Goal: Check status

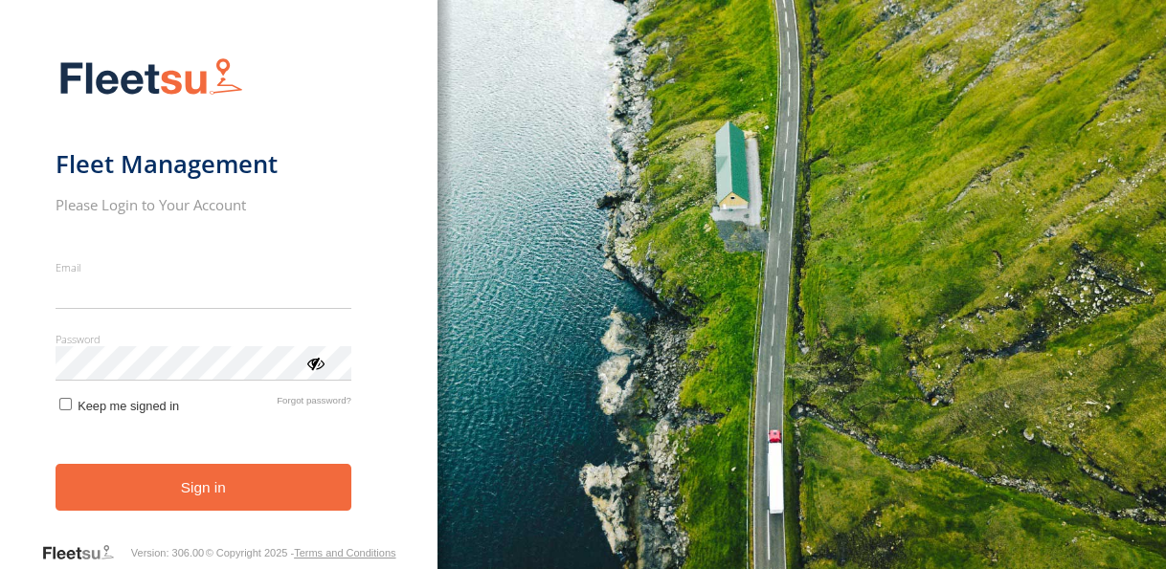
type input "**********"
click at [209, 493] on button "Sign in" at bounding box center [204, 487] width 296 height 47
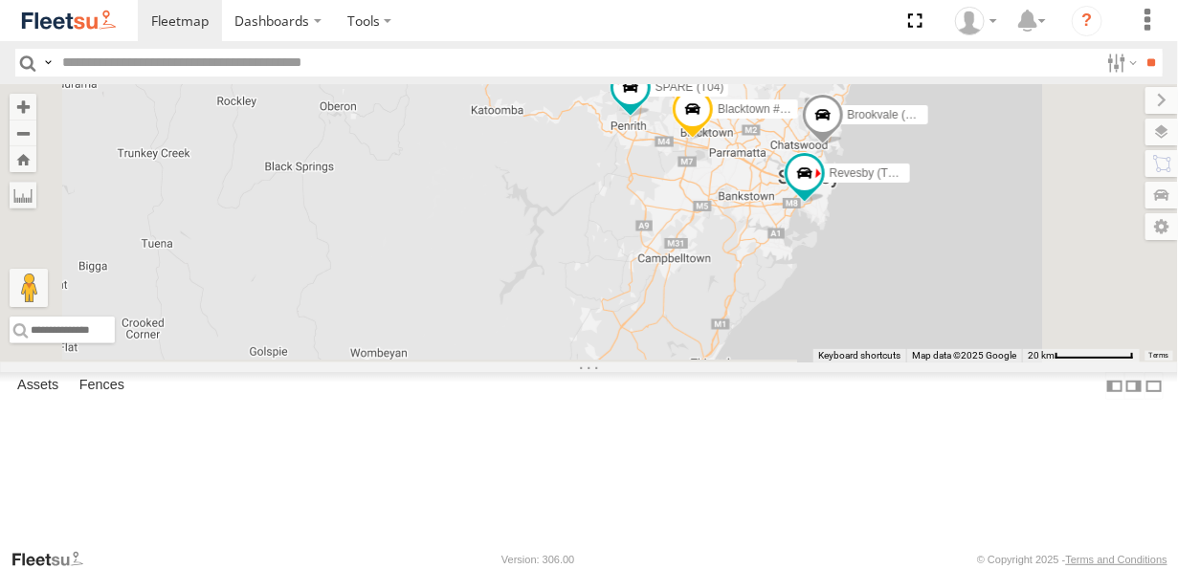
drag, startPoint x: 816, startPoint y: 447, endPoint x: 820, endPoint y: 299, distance: 148.4
click at [820, 300] on div "Brookvale (T10 - [PERSON_NAME]) Rural (T08 - [PERSON_NAME]) Blacktown #1 (T09 -…" at bounding box center [589, 223] width 1178 height 278
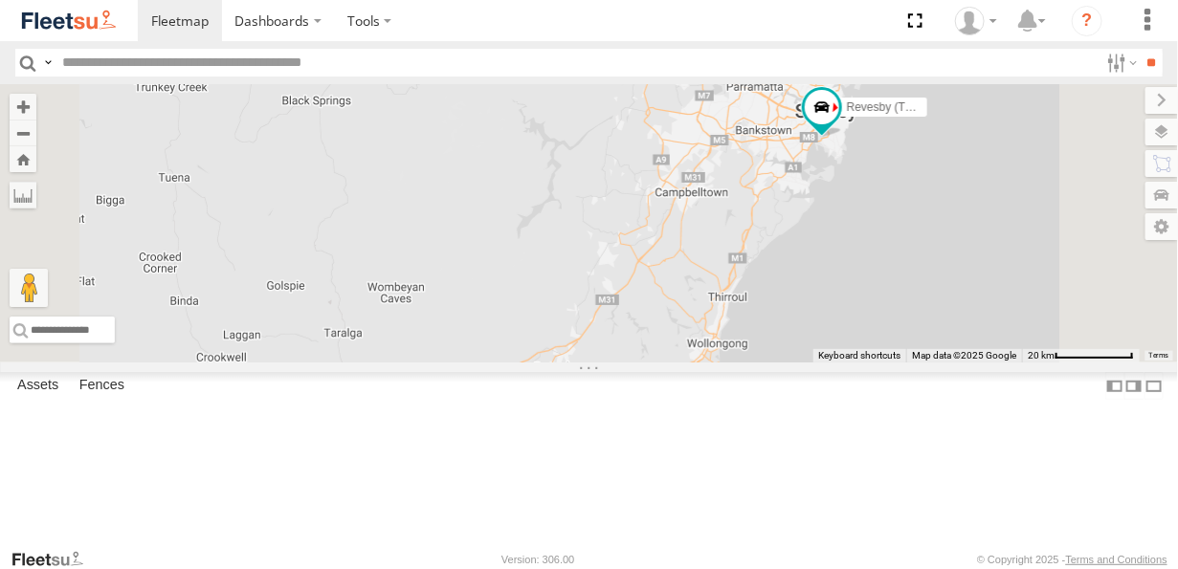
drag, startPoint x: 807, startPoint y: 353, endPoint x: 833, endPoint y: 288, distance: 70.0
click at [833, 288] on div "Brookvale (T10 - [PERSON_NAME]) Rural (T08 - [PERSON_NAME]) Blacktown #1 (T09 -…" at bounding box center [589, 223] width 1178 height 278
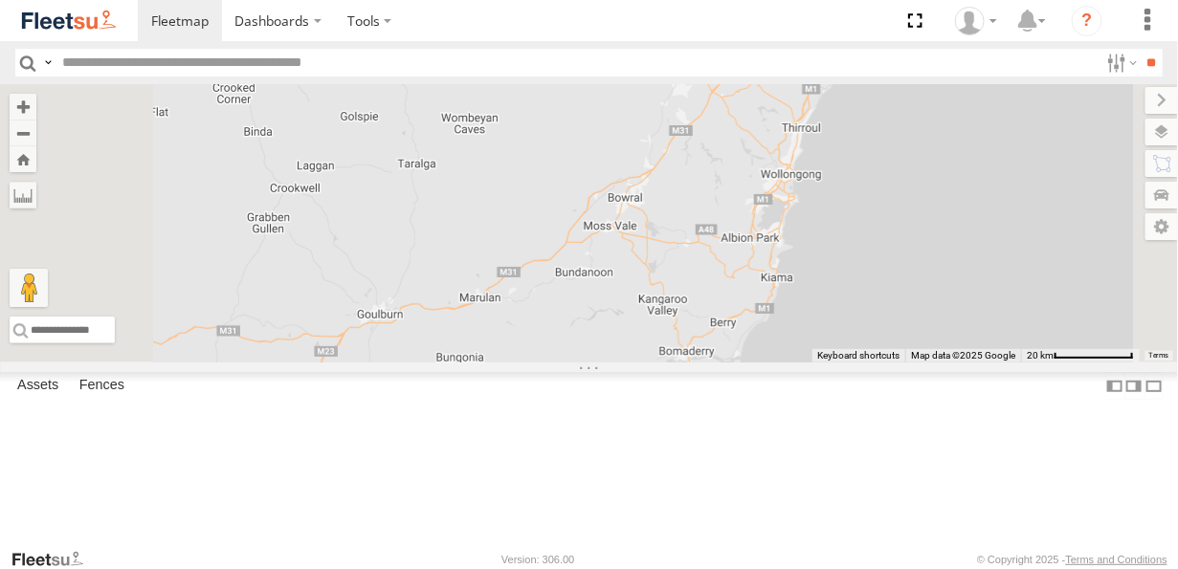
drag, startPoint x: 780, startPoint y: 406, endPoint x: 821, endPoint y: 306, distance: 107.7
click at [832, 285] on div "Brookvale (T10 - [PERSON_NAME]) Rural (T08 - [PERSON_NAME]) Blacktown #1 (T09 -…" at bounding box center [589, 223] width 1178 height 278
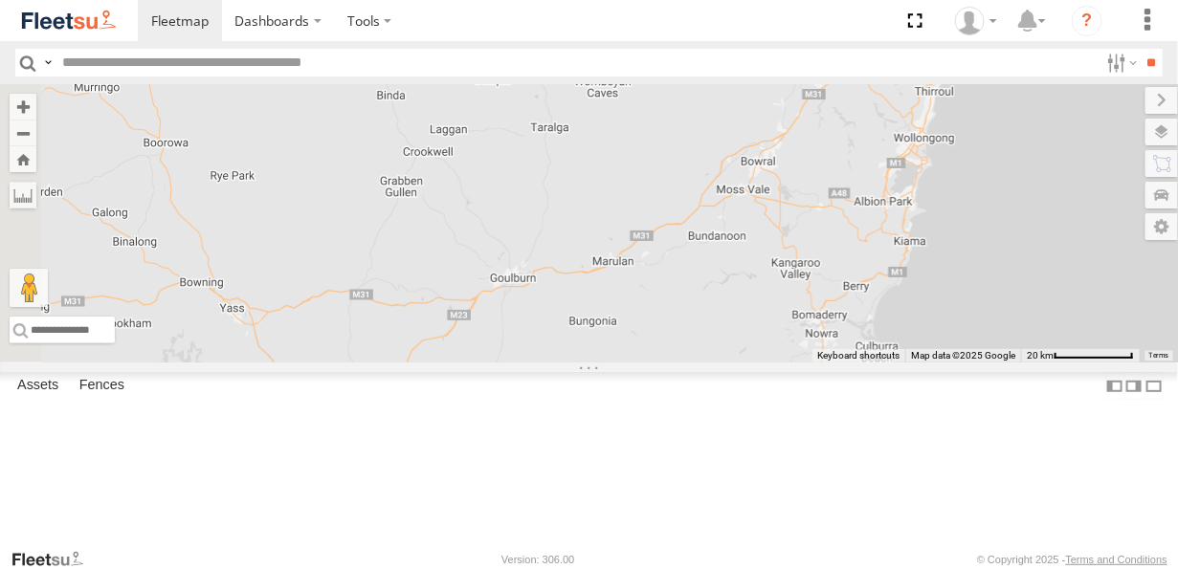
drag, startPoint x: 671, startPoint y: 411, endPoint x: 794, endPoint y: 392, distance: 124.8
click at [803, 363] on div "Brookvale (T10 - [PERSON_NAME]) Rural (T08 - [PERSON_NAME]) Blacktown #1 (T09 -…" at bounding box center [589, 223] width 1178 height 278
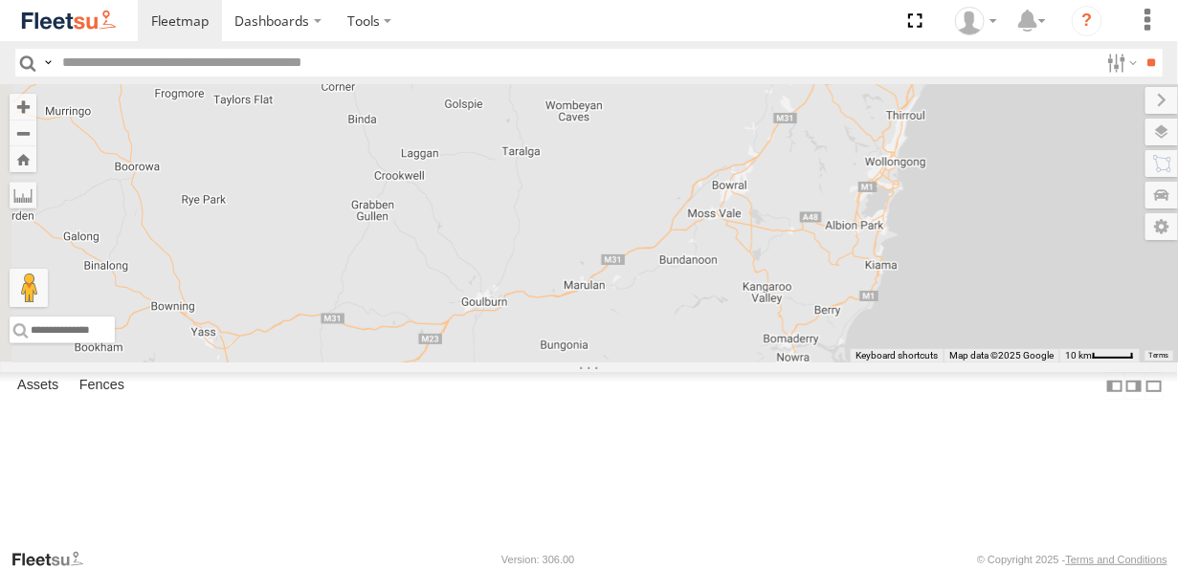
drag, startPoint x: 767, startPoint y: 372, endPoint x: 730, endPoint y: 404, distance: 48.2
click at [730, 363] on div "Brookvale (T10 - [PERSON_NAME]) Rural (T08 - [PERSON_NAME]) Blacktown #1 (T09 -…" at bounding box center [589, 223] width 1178 height 278
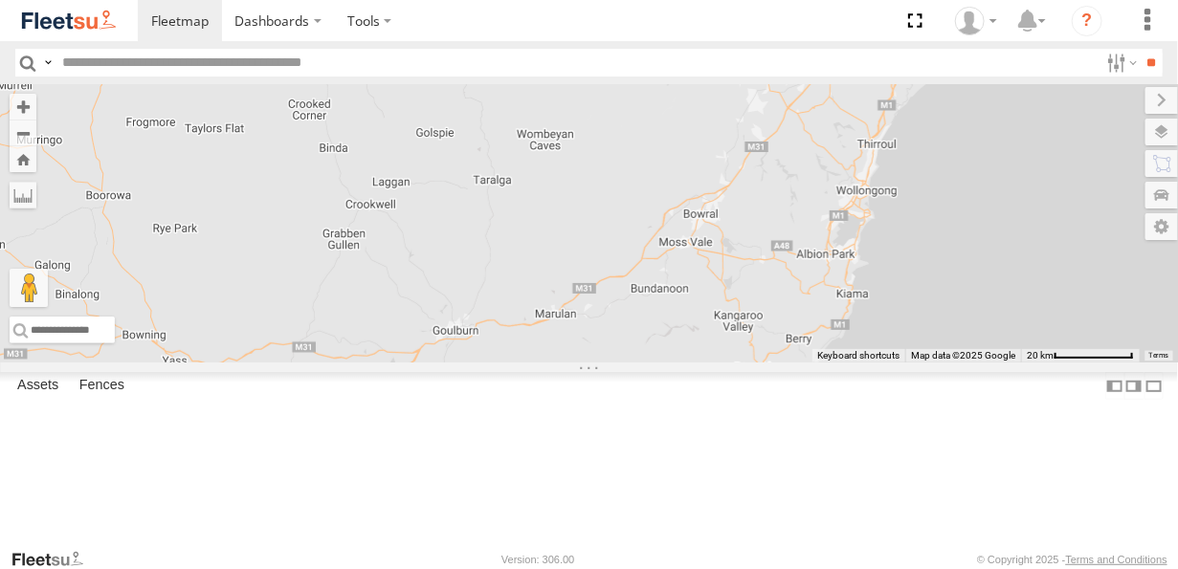
drag, startPoint x: 775, startPoint y: 358, endPoint x: 830, endPoint y: 338, distance: 58.1
click at [751, 363] on div "Brookvale (T10 - [PERSON_NAME]) Rural (T08 - [PERSON_NAME]) Blacktown #1 (T09 -…" at bounding box center [589, 223] width 1178 height 278
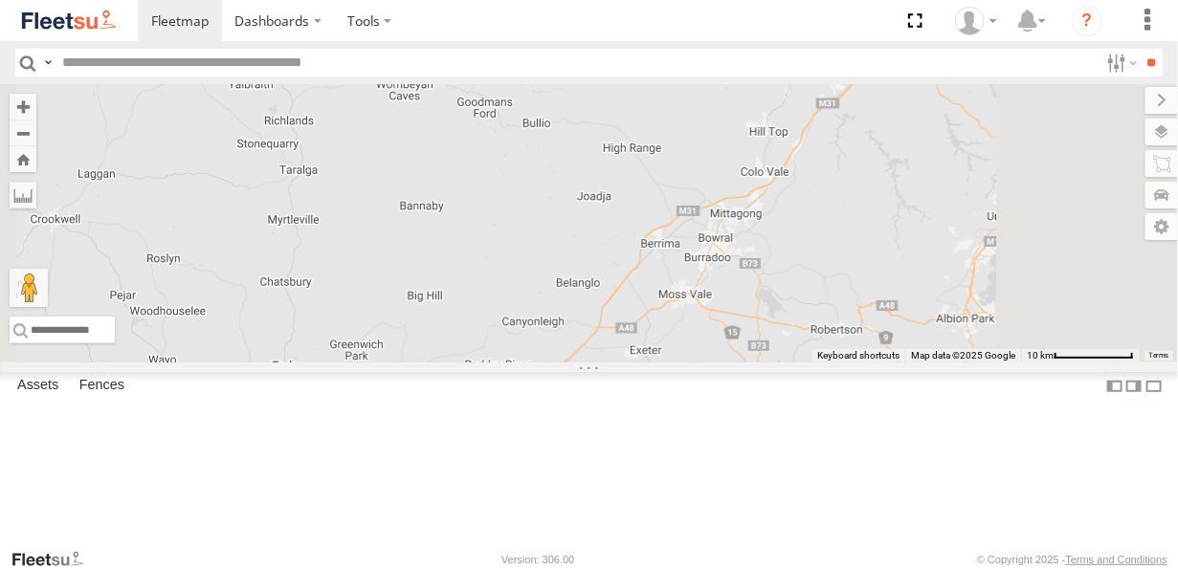
drag, startPoint x: 910, startPoint y: 276, endPoint x: 857, endPoint y: 270, distance: 52.9
click at [857, 270] on div "Brookvale (T10 - [PERSON_NAME]) Rural (T08 - [PERSON_NAME]) Blacktown #1 (T09 -…" at bounding box center [589, 223] width 1178 height 278
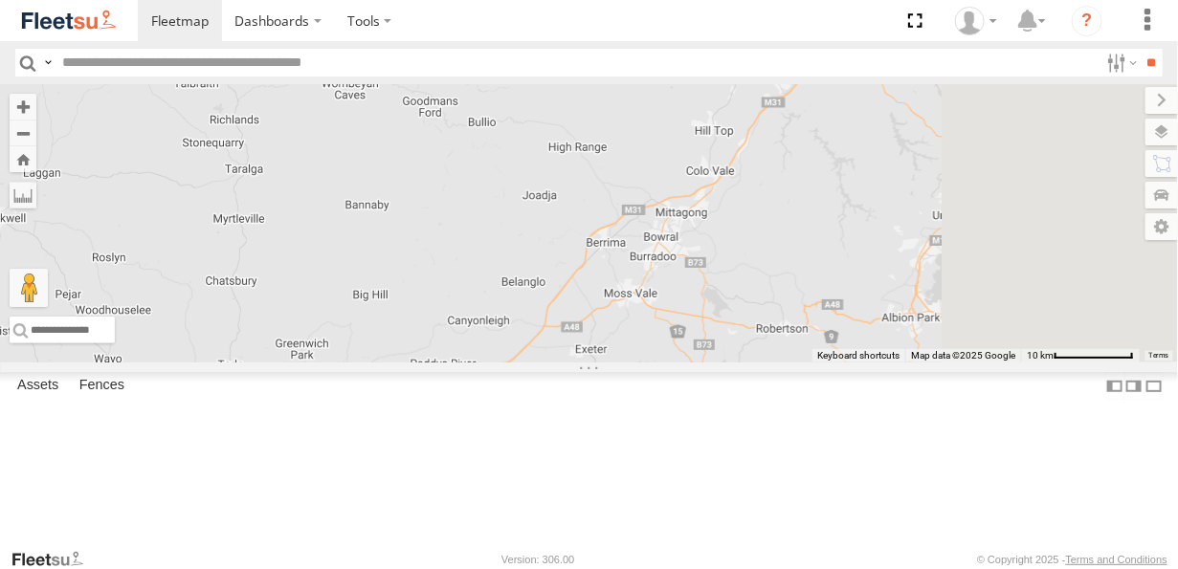
drag, startPoint x: 852, startPoint y: 296, endPoint x: 798, endPoint y: 309, distance: 55.2
click at [798, 309] on div "Brookvale (T10 - [PERSON_NAME]) Rural (T08 - [PERSON_NAME]) Blacktown #1 (T09 -…" at bounding box center [589, 223] width 1178 height 278
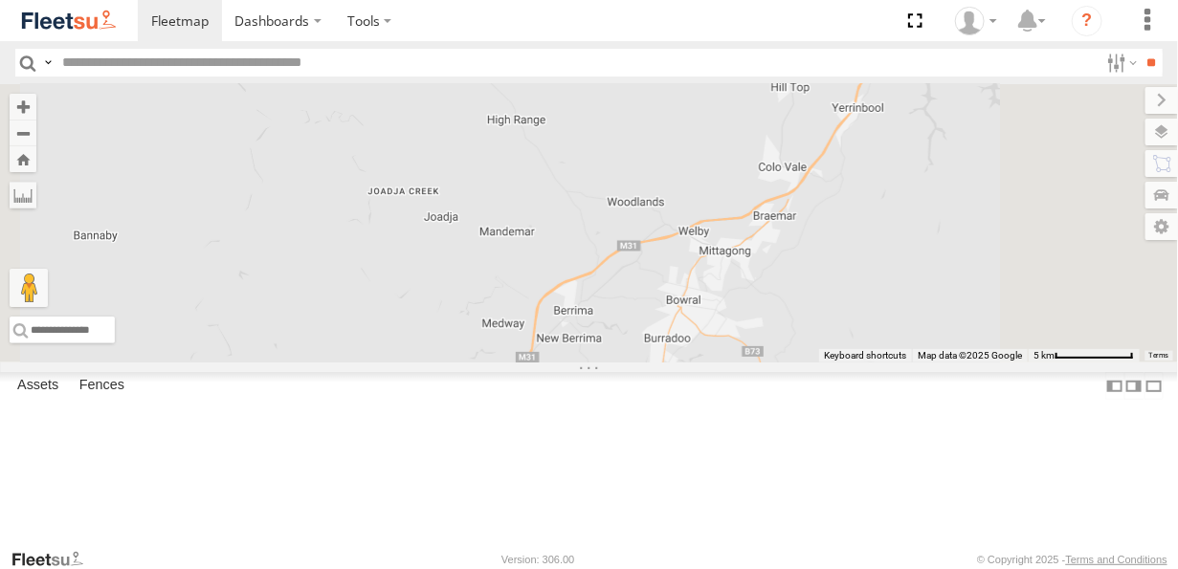
drag, startPoint x: 786, startPoint y: 299, endPoint x: 678, endPoint y: 342, distance: 116.4
click at [678, 342] on div "Brookvale (T10 - [PERSON_NAME]) Rural (T08 - [PERSON_NAME]) Blacktown #1 (T09 -…" at bounding box center [589, 223] width 1178 height 278
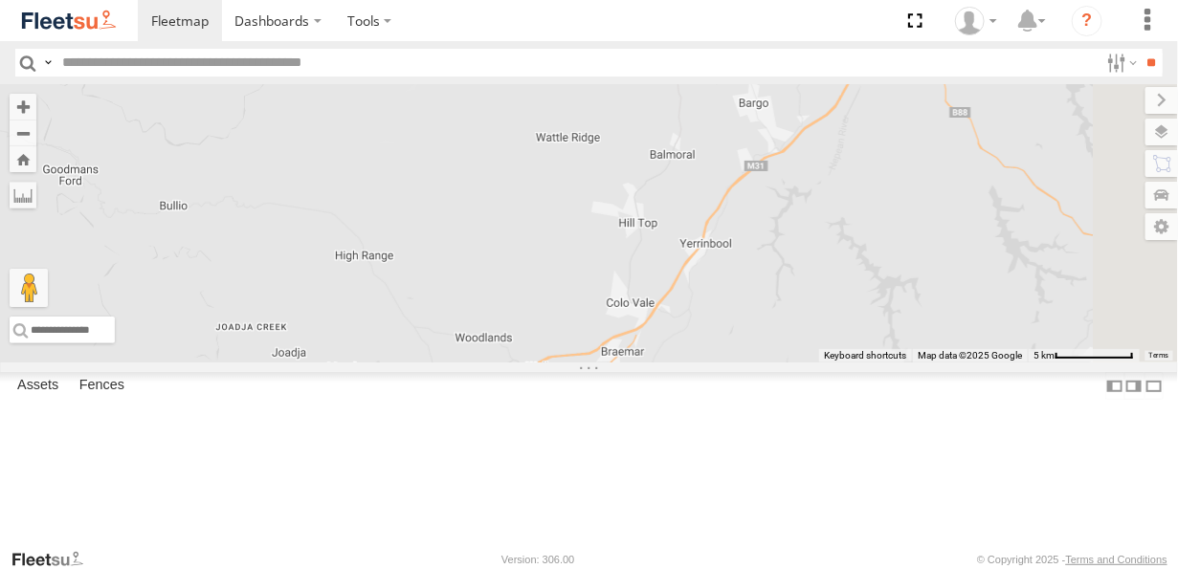
drag, startPoint x: 899, startPoint y: 213, endPoint x: 740, endPoint y: 357, distance: 214.1
click at [740, 357] on div "Brookvale (T10 - [PERSON_NAME]) Rural (T08 - [PERSON_NAME]) Blacktown #1 (T09 -…" at bounding box center [589, 223] width 1178 height 278
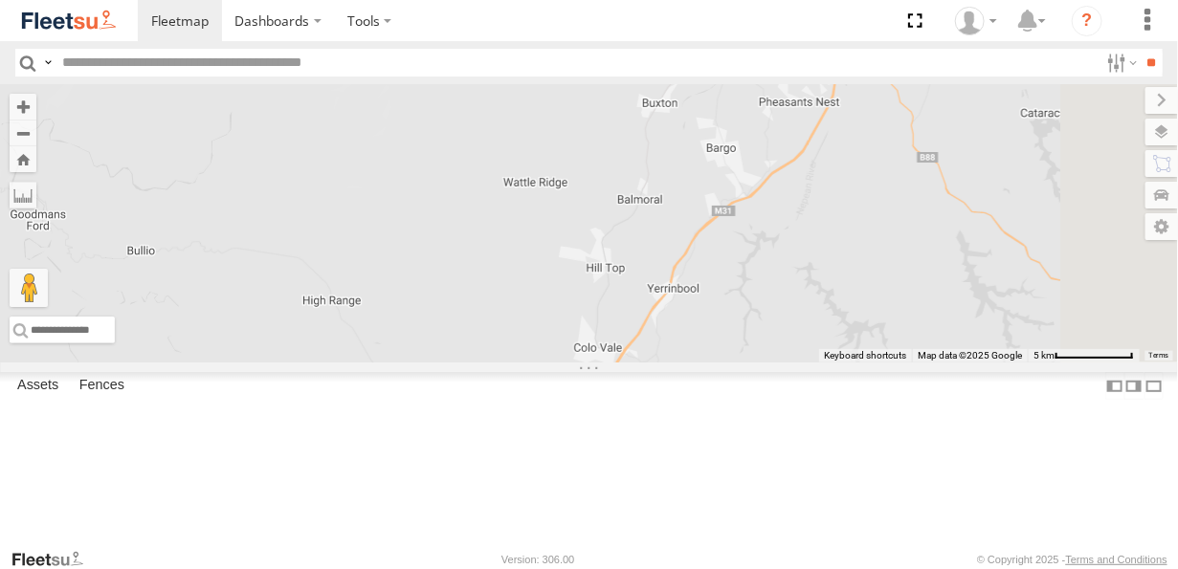
drag, startPoint x: 989, startPoint y: 136, endPoint x: 936, endPoint y: 118, distance: 55.7
click at [954, 184] on div "Brookvale (T10 - [PERSON_NAME]) Rural (T08 - [PERSON_NAME]) Blacktown #1 (T09 -…" at bounding box center [589, 223] width 1178 height 278
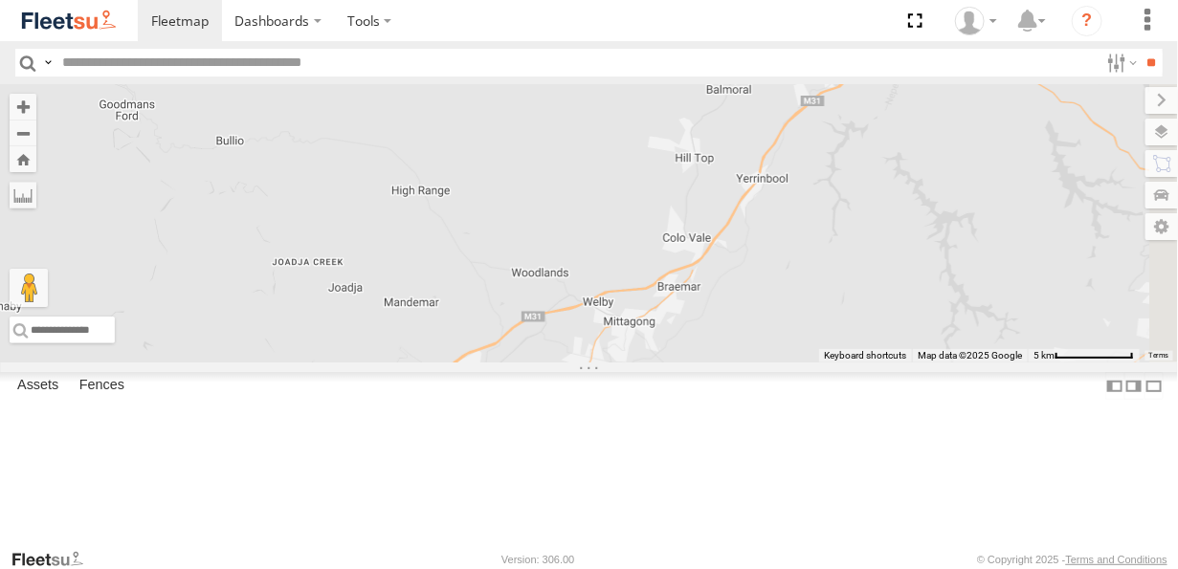
drag, startPoint x: 842, startPoint y: 287, endPoint x: 932, endPoint y: 176, distance: 142.9
click at [932, 176] on div "Brookvale (T10 - [PERSON_NAME]) Rural (T08 - [PERSON_NAME]) Blacktown #1 (T09 -…" at bounding box center [589, 223] width 1178 height 278
